Goal: Information Seeking & Learning: Learn about a topic

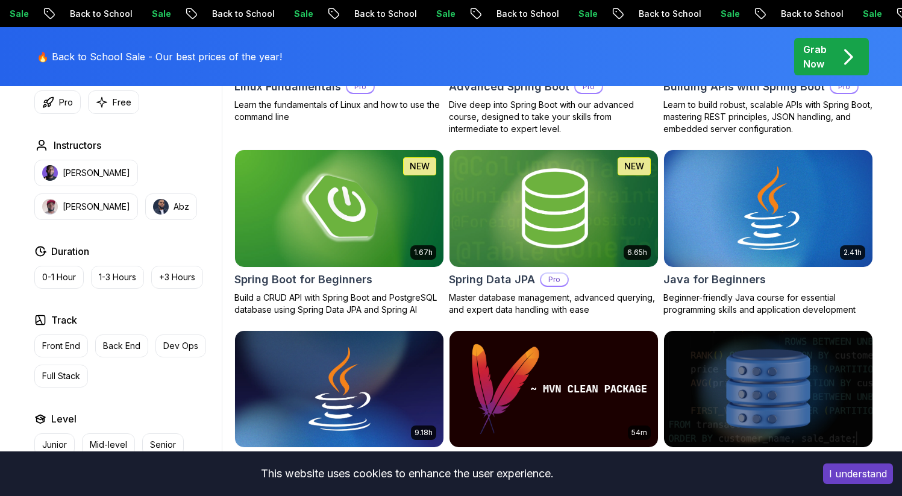
scroll to position [530, 0]
